Goal: Task Accomplishment & Management: Use online tool/utility

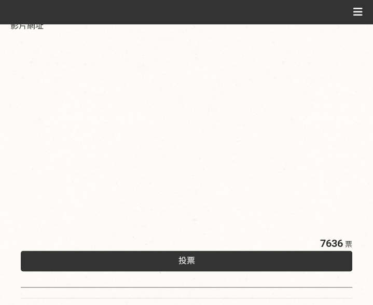
scroll to position [363, 0]
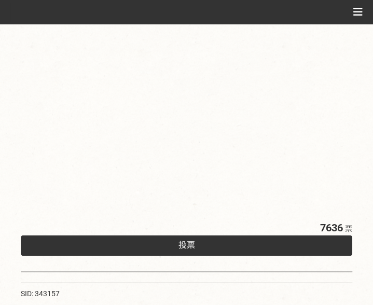
click at [186, 241] on span "投票" at bounding box center [186, 244] width 17 height 10
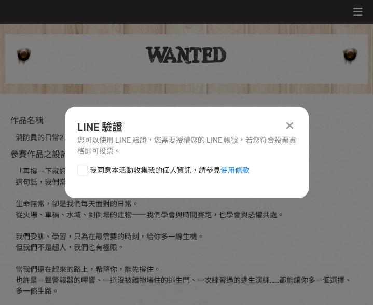
scroll to position [0, 0]
click at [236, 171] on link "使用條款" at bounding box center [234, 170] width 29 height 8
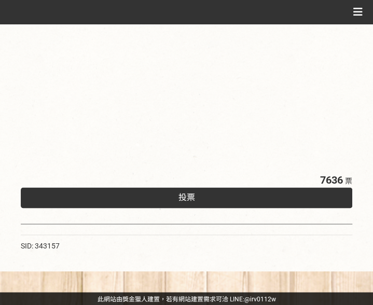
scroll to position [359, 0]
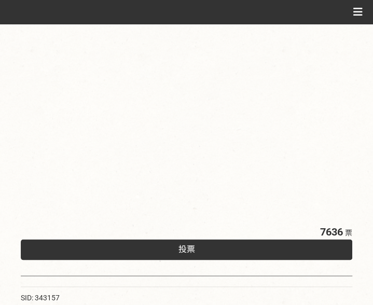
click at [191, 249] on span "投票" at bounding box center [186, 249] width 17 height 10
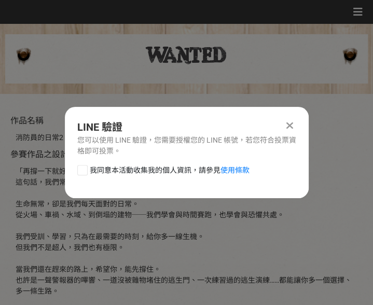
click at [289, 127] on icon at bounding box center [289, 125] width 7 height 10
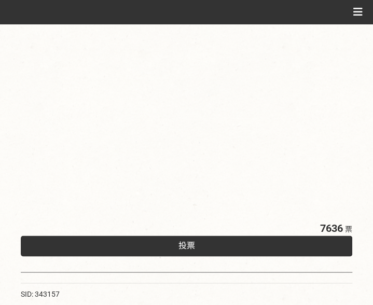
scroll to position [363, 0]
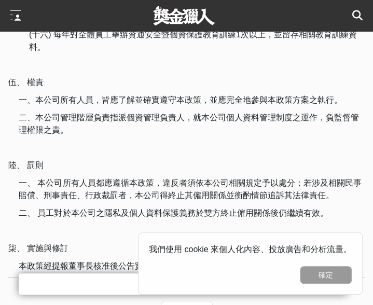
scroll to position [1893, 0]
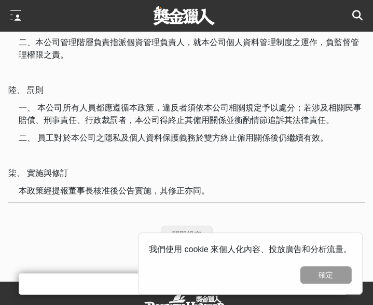
click at [179, 225] on button "關閉視窗" at bounding box center [187, 234] width 52 height 18
